Goal: Communication & Community: Answer question/provide support

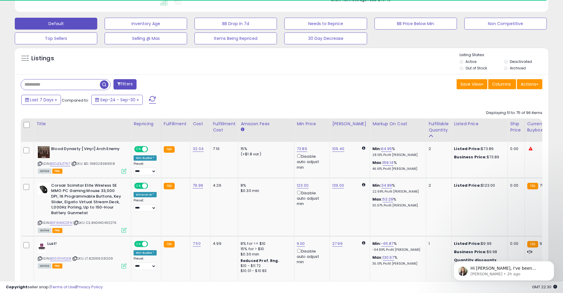
scroll to position [195, 0]
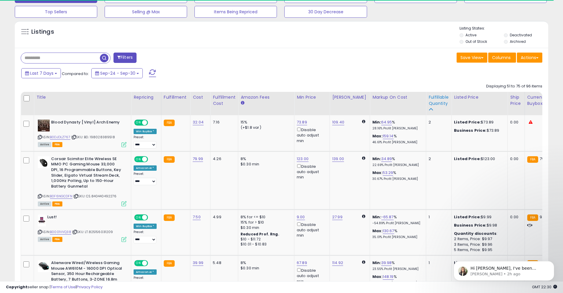
click at [442, 96] on div "Fulfillable Quantity" at bounding box center [438, 100] width 20 height 12
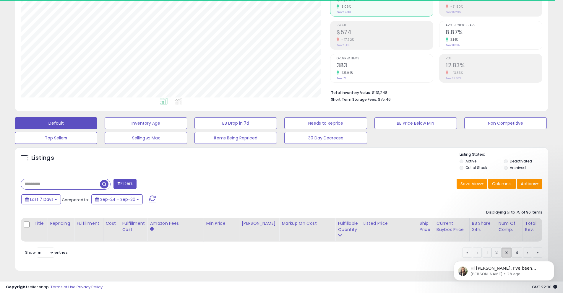
scroll to position [73, 0]
click at [497, 276] on p "[PERSON_NAME] • 2h ago" at bounding box center [508, 273] width 76 height 5
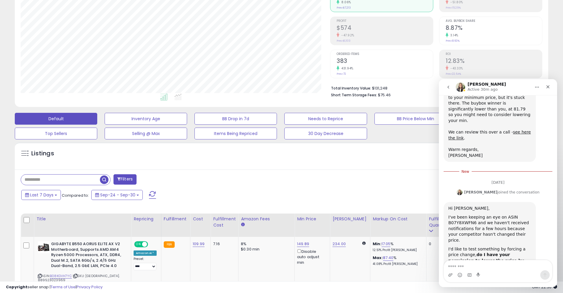
scroll to position [195, 0]
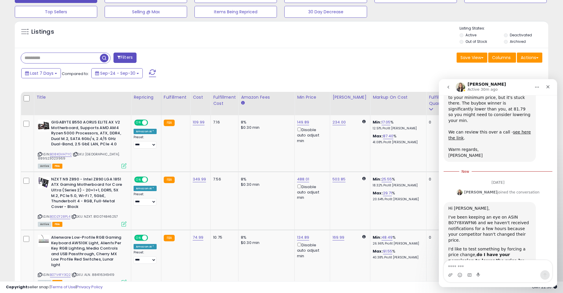
click at [463, 214] on div "I've been keeping an eye on ASIN B07Y8XWFN6 and we haven't received notificatio…" at bounding box center [489, 228] width 83 height 29
copy div "B07Y8XWFN6"
click at [501, 266] on textarea "Message…" at bounding box center [498, 265] width 108 height 10
type textarea "*"
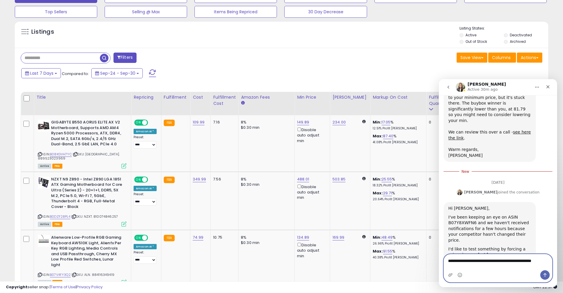
scroll to position [452, 0]
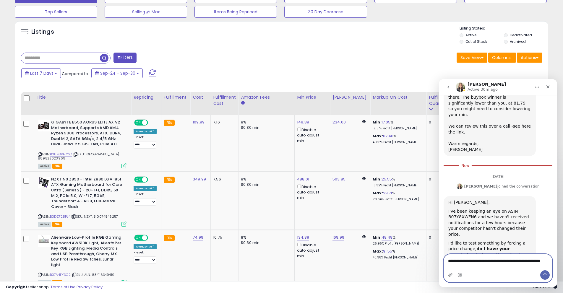
type textarea "**********"
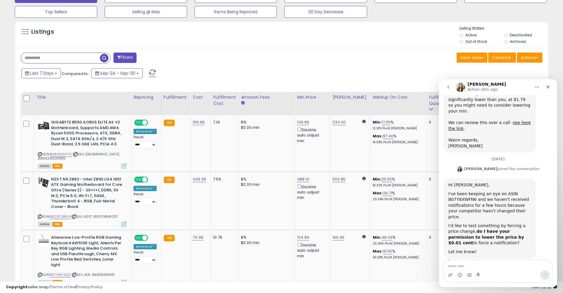
click at [450, 88] on icon "go back" at bounding box center [448, 87] width 5 height 5
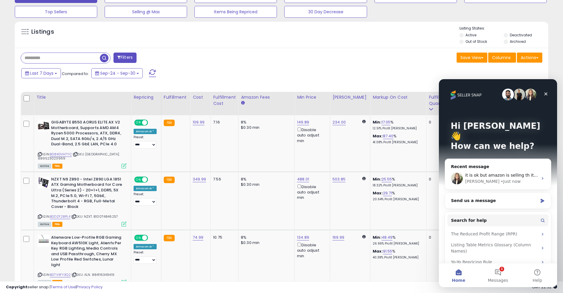
scroll to position [0, 0]
click at [547, 93] on icon "Close" at bounding box center [545, 94] width 5 height 5
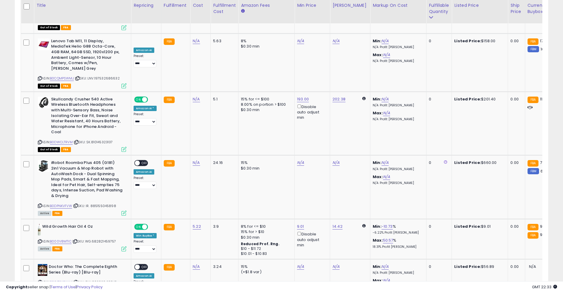
drag, startPoint x: 200, startPoint y: 277, endPoint x: 222, endPoint y: 276, distance: 22.5
click at [222, 276] on div at bounding box center [281, 279] width 521 height 6
click at [69, 203] on link "B0DPNKVFVW" at bounding box center [61, 205] width 22 height 5
